Goal: Task Accomplishment & Management: Manage account settings

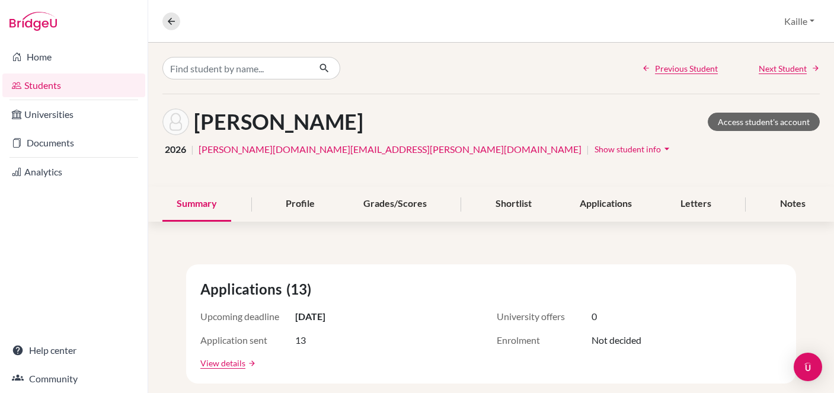
scroll to position [321, 0]
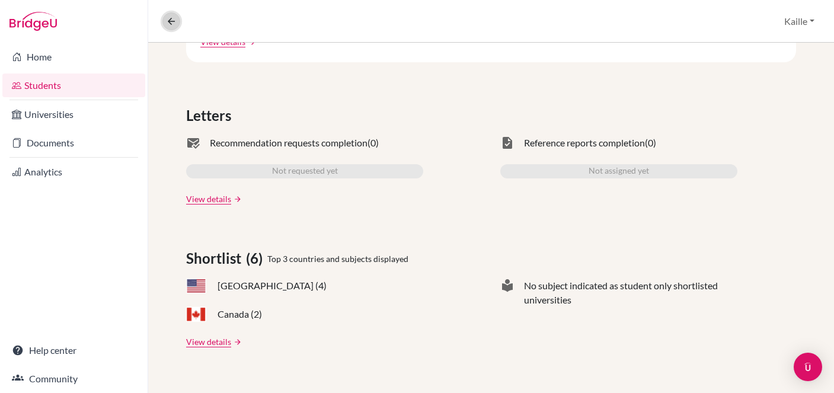
click at [172, 23] on icon at bounding box center [171, 21] width 11 height 11
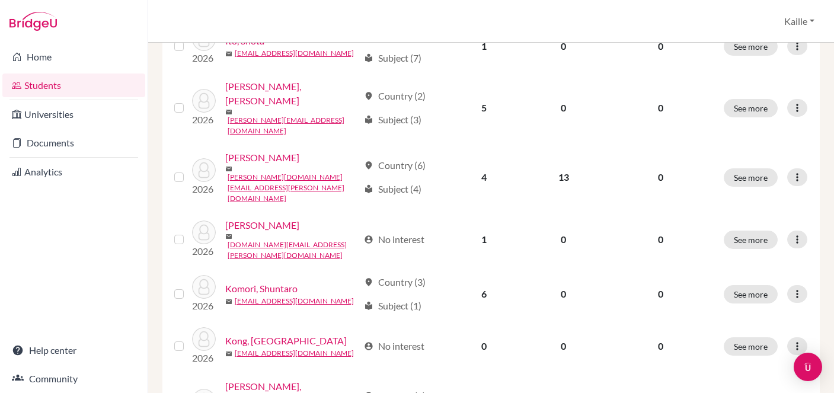
scroll to position [981, 0]
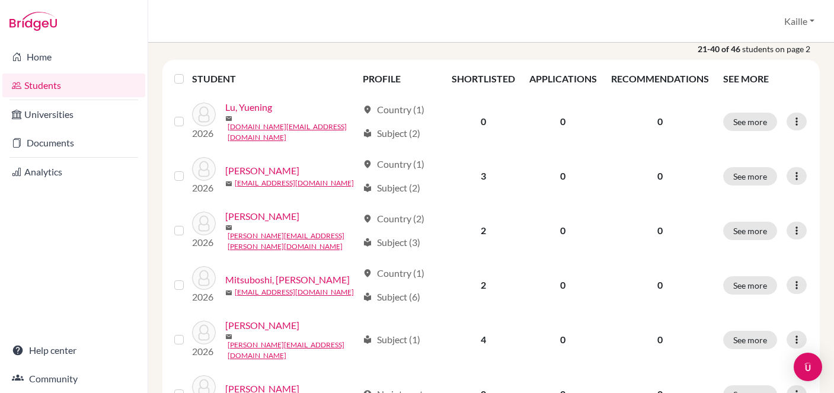
scroll to position [162, 0]
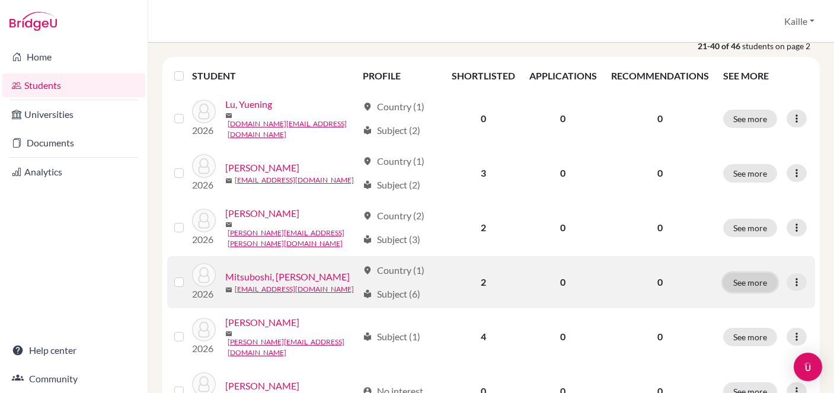
click at [748, 273] on button "See more" at bounding box center [750, 282] width 54 height 18
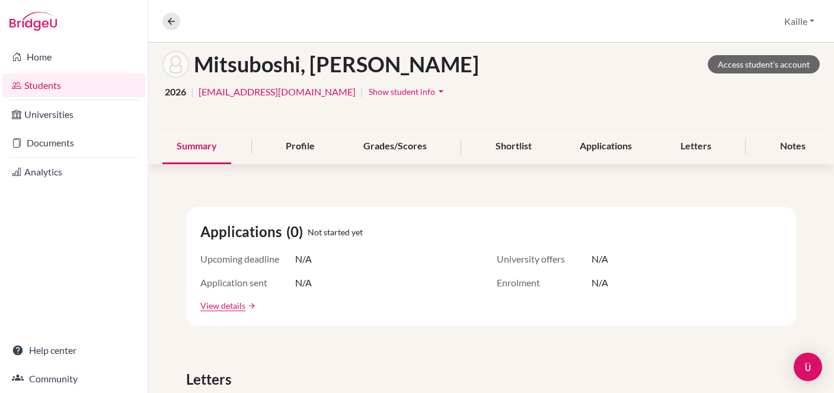
scroll to position [23, 0]
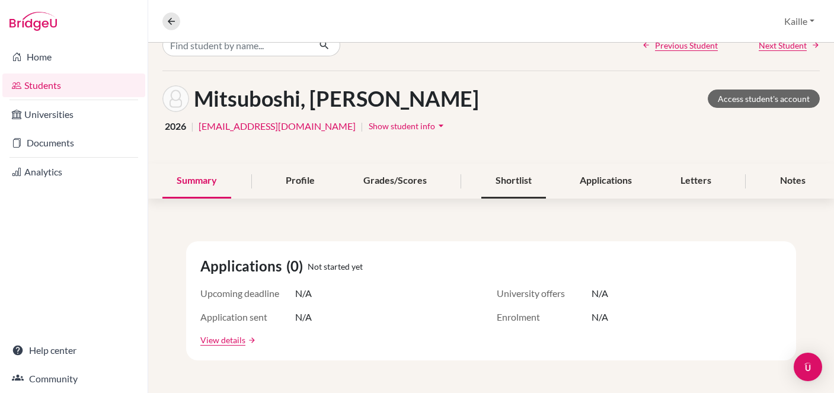
click at [505, 194] on div "Shortlist" at bounding box center [513, 181] width 65 height 35
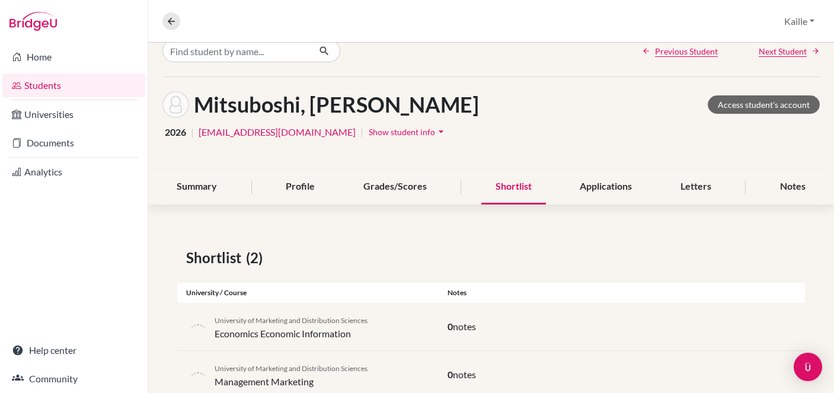
scroll to position [52, 0]
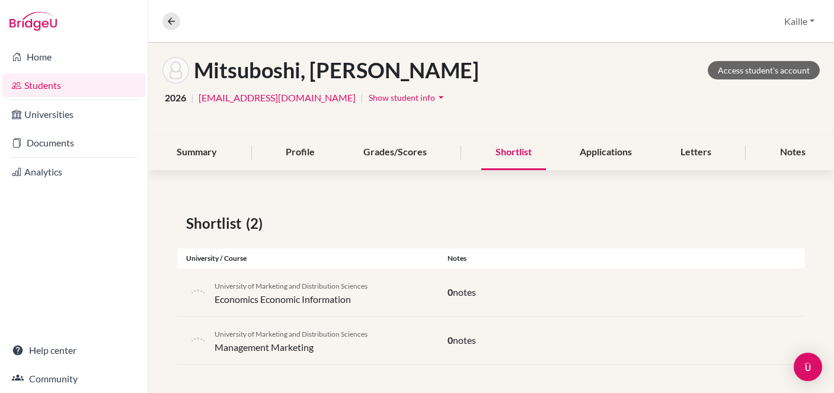
click at [331, 337] on span "University of Marketing and Distribution Sciences" at bounding box center [290, 333] width 153 height 9
drag, startPoint x: 369, startPoint y: 334, endPoint x: 238, endPoint y: 322, distance: 131.5
click at [238, 322] on div "University of Marketing and Distribution Sciences Management Marketing 0 notes" at bounding box center [490, 340] width 627 height 48
copy span "University of Marketing and Distribution Sciences"
click at [570, 306] on div "University of Marketing and Distribution Sciences Economics Economic Informatio…" at bounding box center [490, 292] width 627 height 48
